Goal: Navigation & Orientation: Find specific page/section

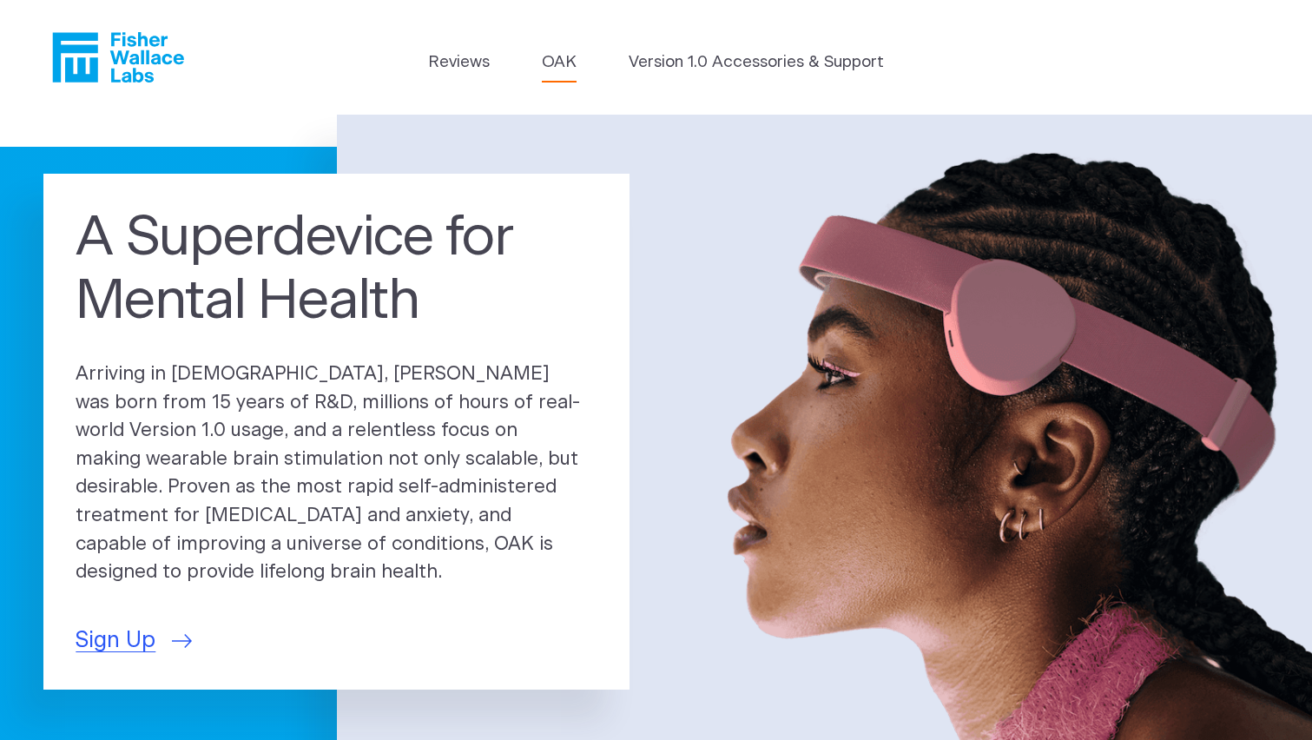
click at [553, 63] on link "OAK" at bounding box center [559, 62] width 35 height 24
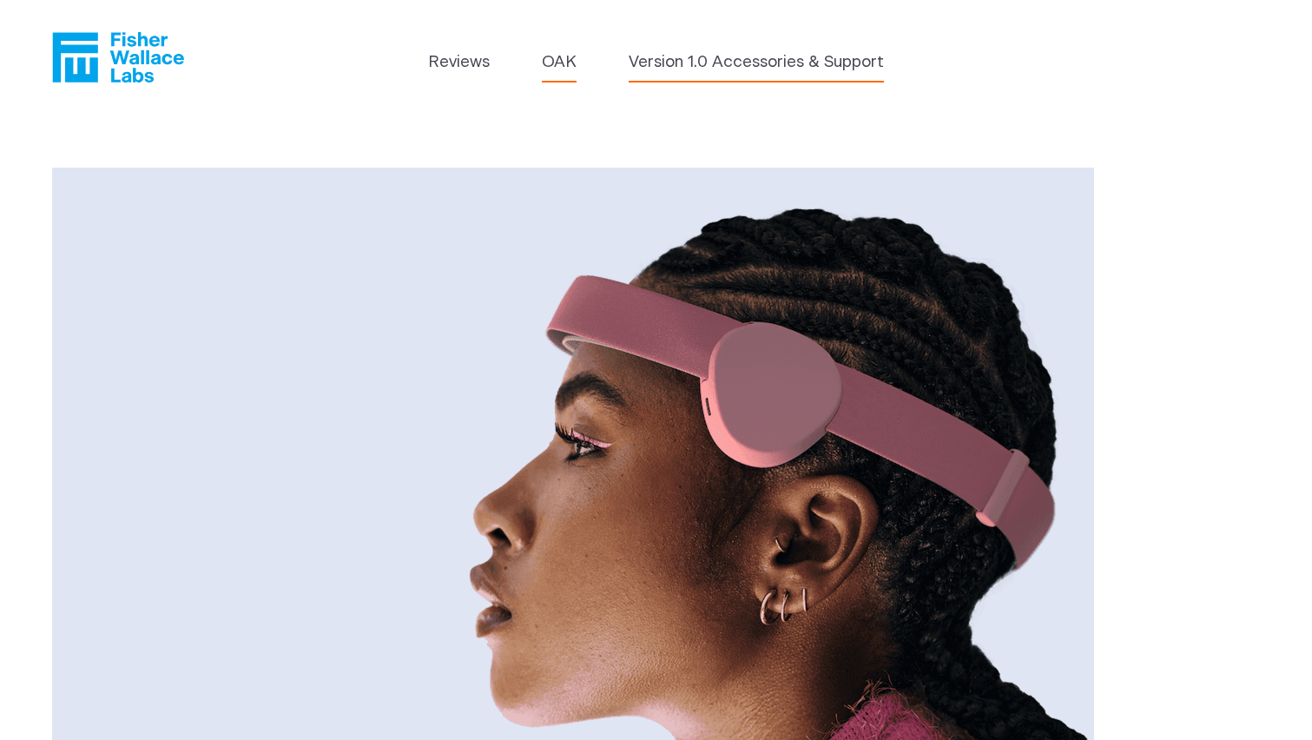
click at [770, 60] on link "Version 1.0 Accessories & Support" at bounding box center [756, 62] width 255 height 24
